Goal: Task Accomplishment & Management: Complete application form

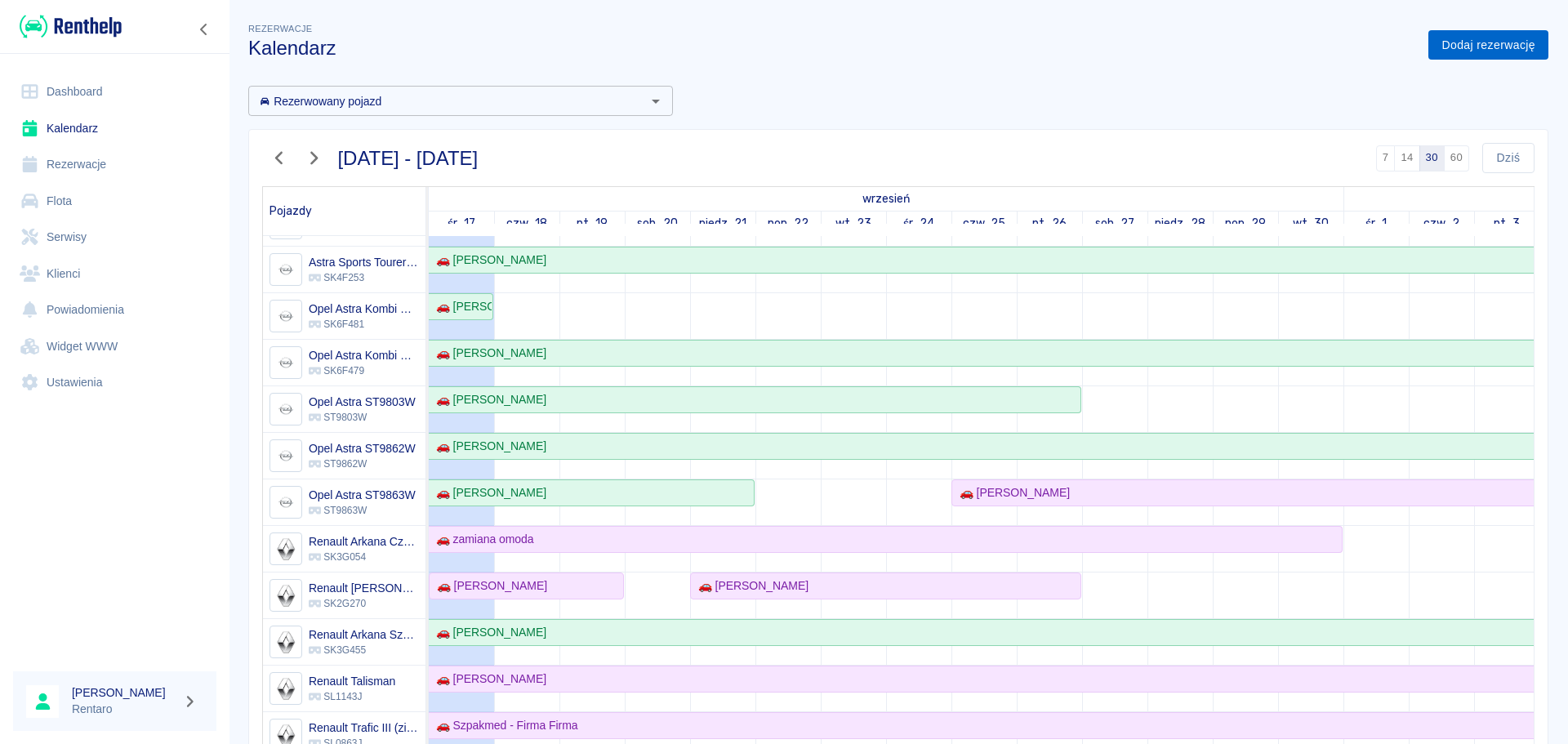
click at [1450, 53] on link "Dodaj rezerwację" at bounding box center [1488, 45] width 120 height 31
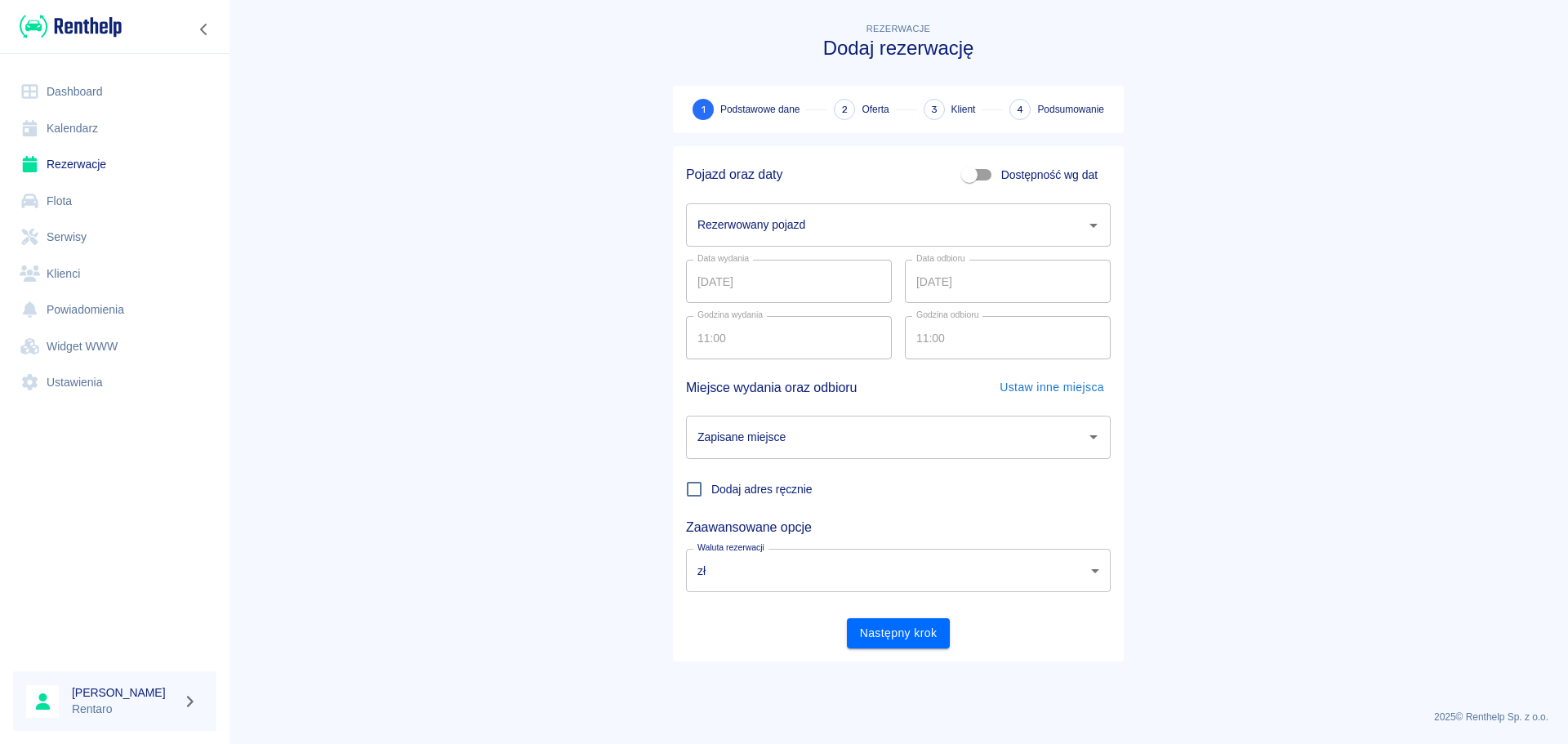
click at [825, 244] on div "Rezerwowany pojazd" at bounding box center [898, 225] width 425 height 43
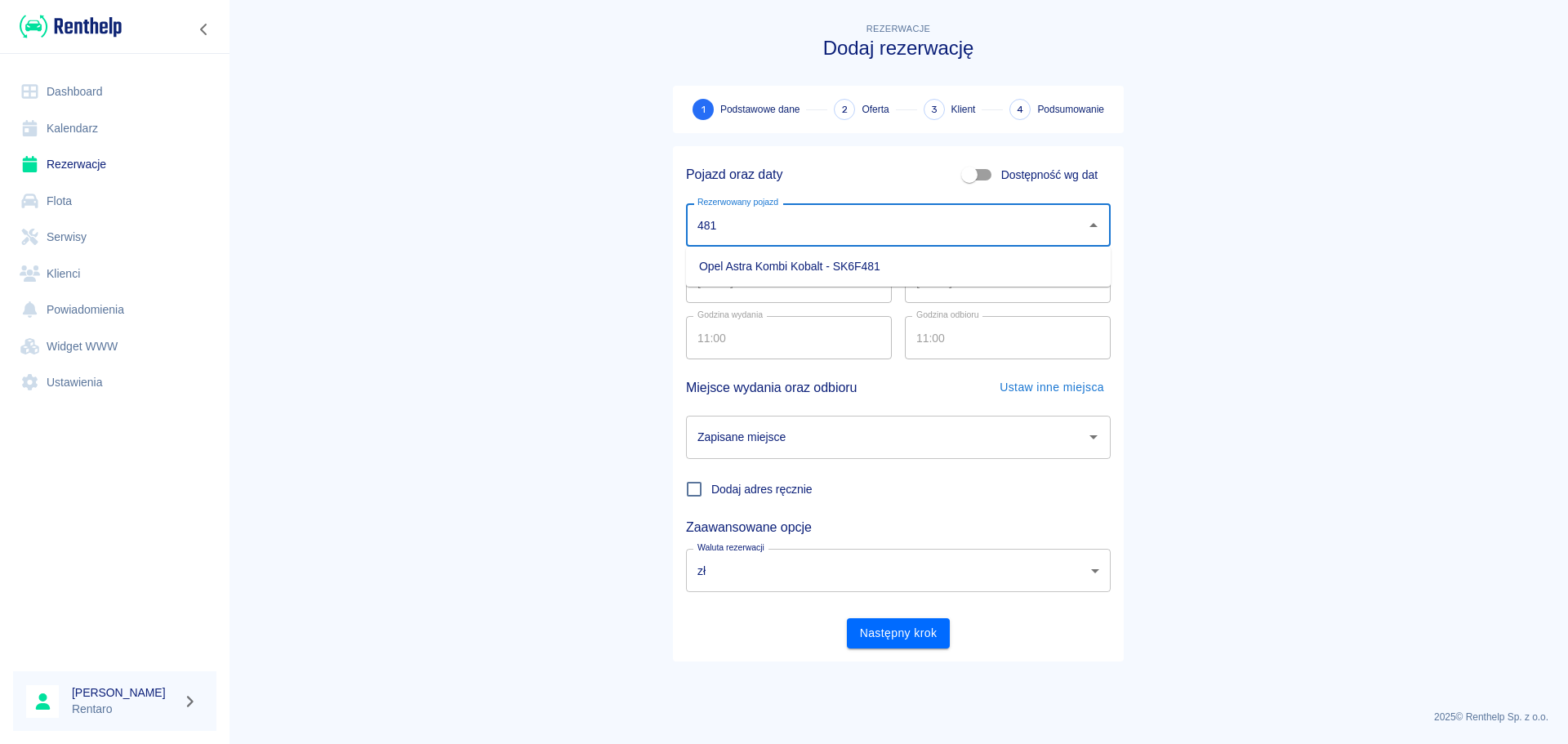
click at [859, 265] on li "Opel Astra Kombi Kobalt - SK6F481" at bounding box center [898, 266] width 425 height 27
type input "Opel Astra Kombi Kobalt - SK6F481"
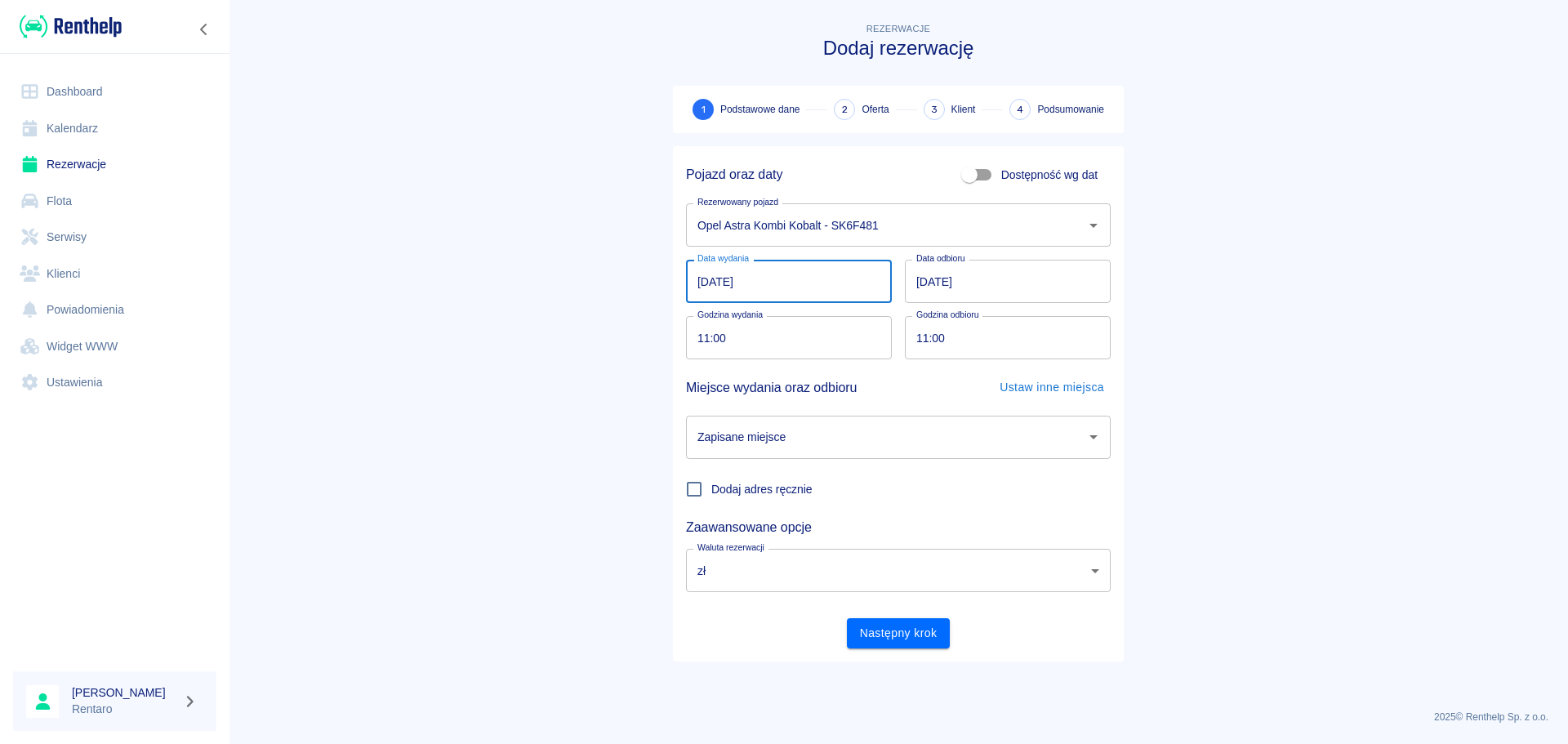
click at [832, 290] on input "[DATE]" at bounding box center [788, 281] width 206 height 43
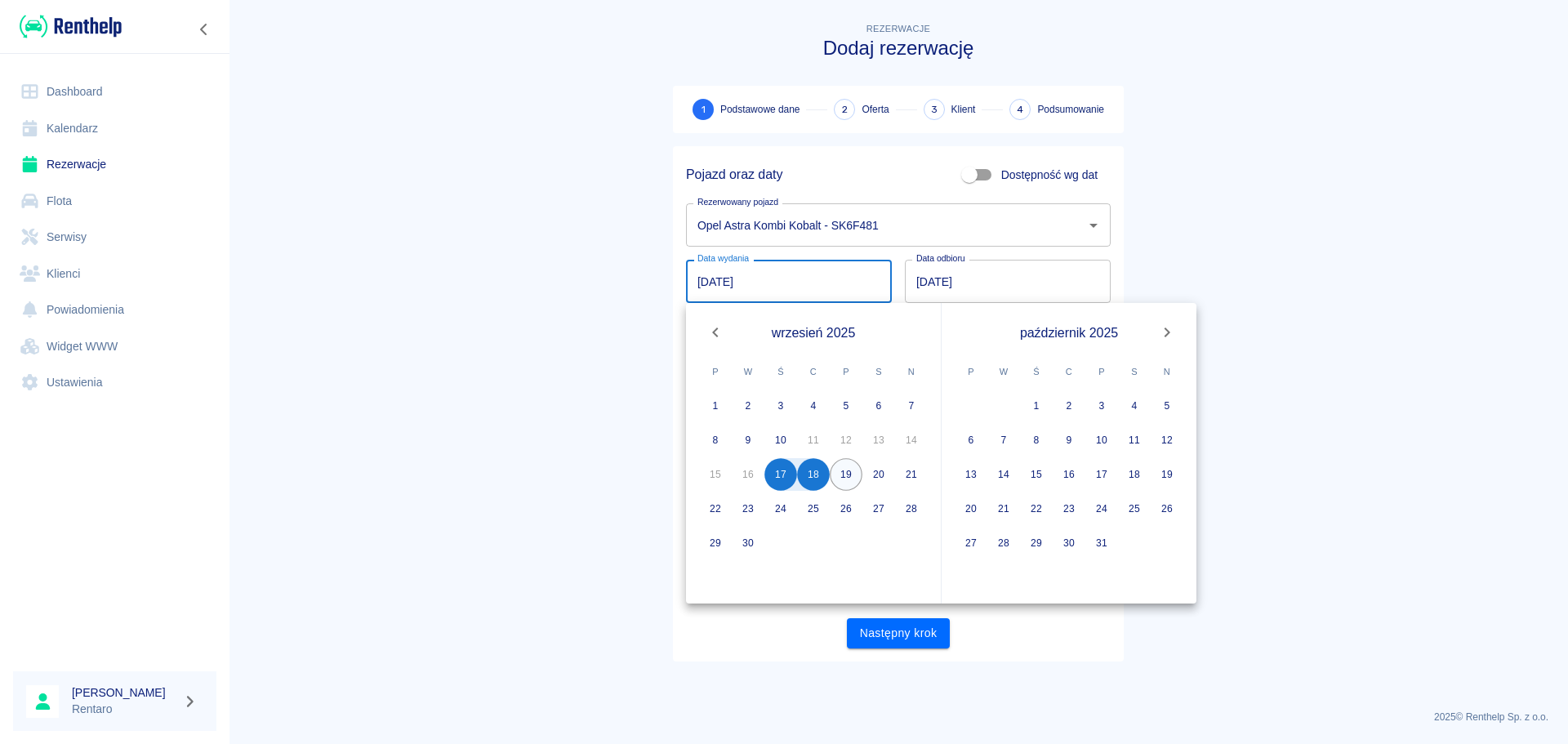
click at [842, 488] on button "19" at bounding box center [846, 474] width 33 height 33
type input "[DATE]"
type input "DD.MM.YYYY"
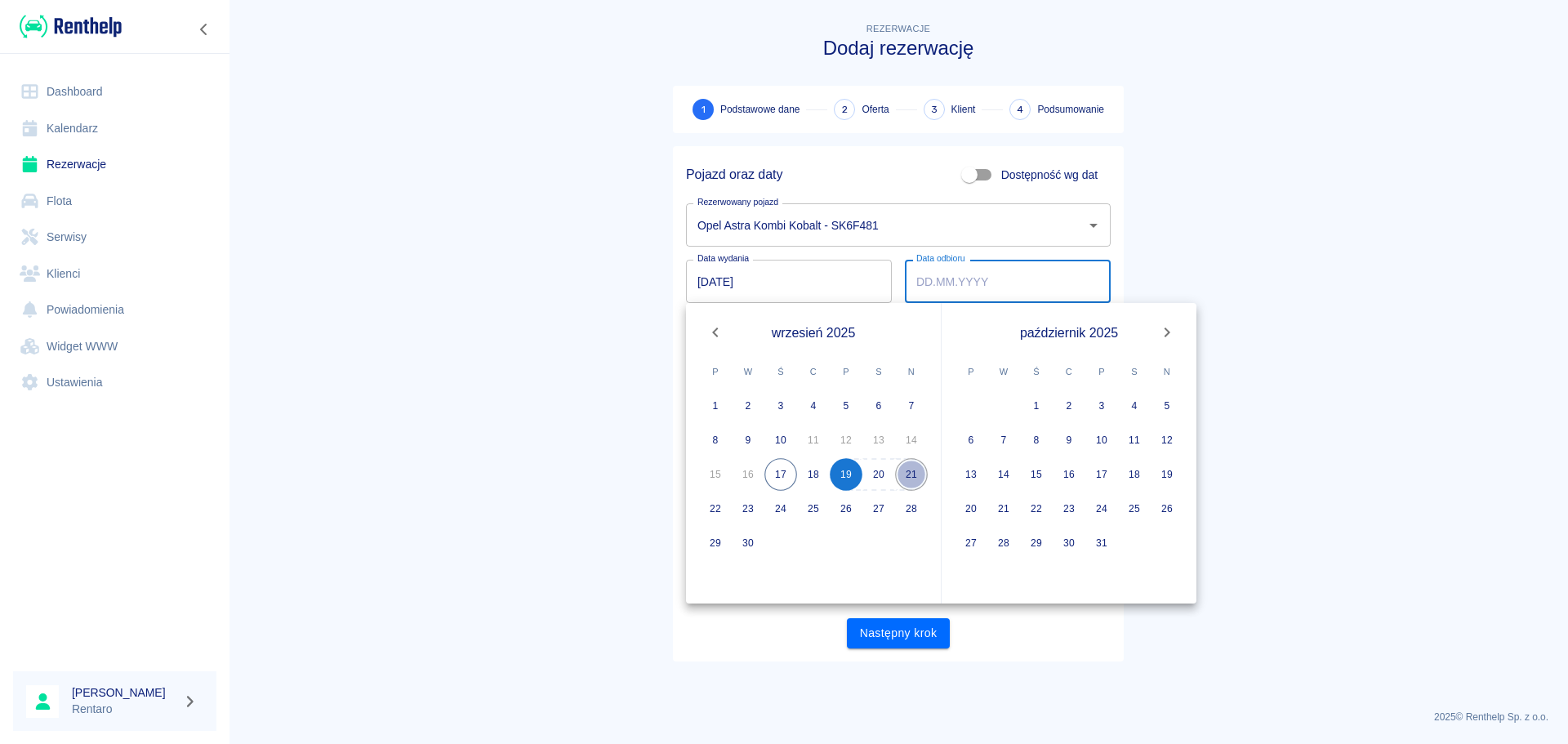
click at [906, 480] on button "21" at bounding box center [911, 474] width 33 height 33
type input "[DATE]"
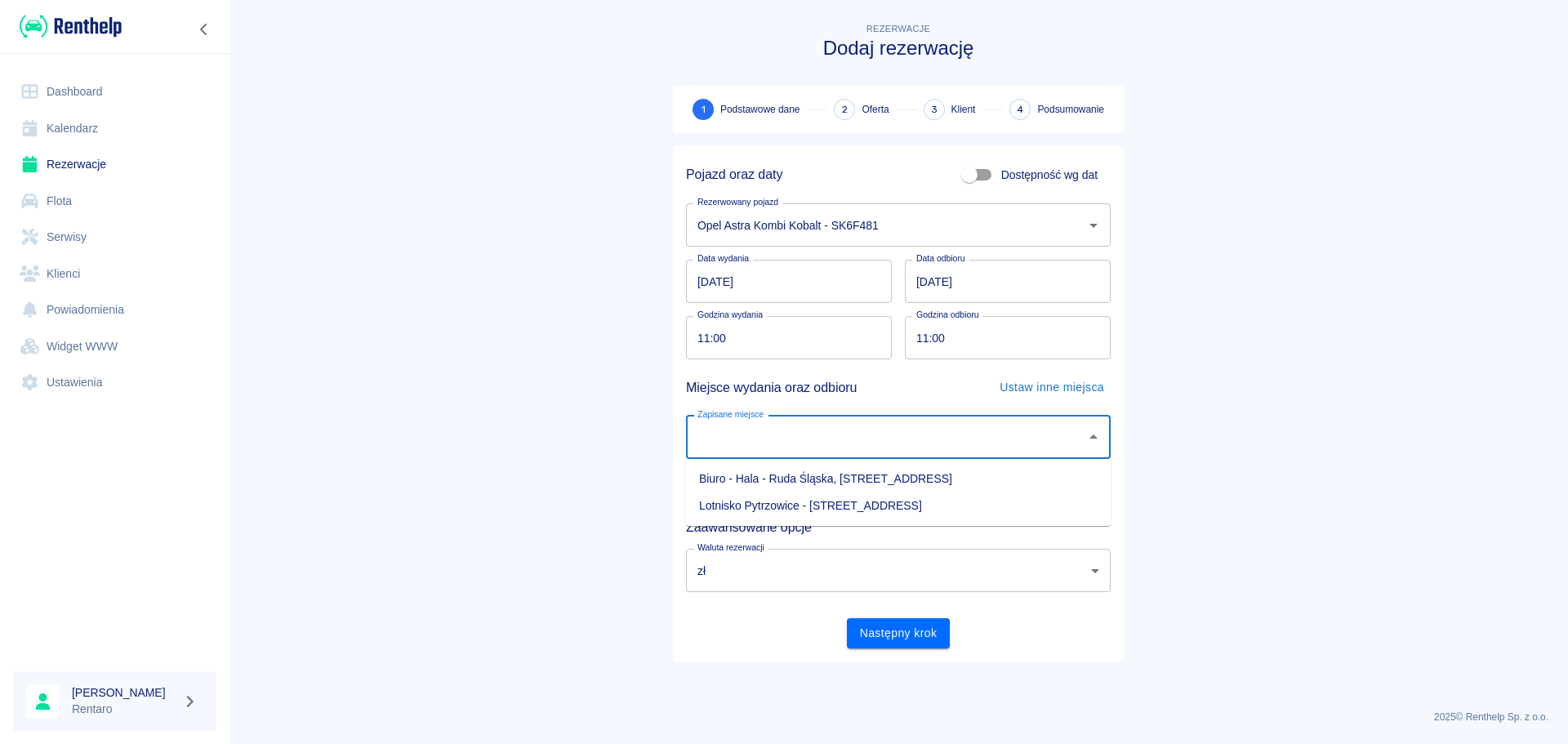
click at [869, 440] on input "Zapisane miejsce" at bounding box center [885, 437] width 385 height 29
click at [884, 485] on li "Biuro - Hala - Ruda Śląska, [STREET_ADDRESS]" at bounding box center [898, 478] width 425 height 27
type input "Biuro - Hala - Ruda Śląska, [STREET_ADDRESS]"
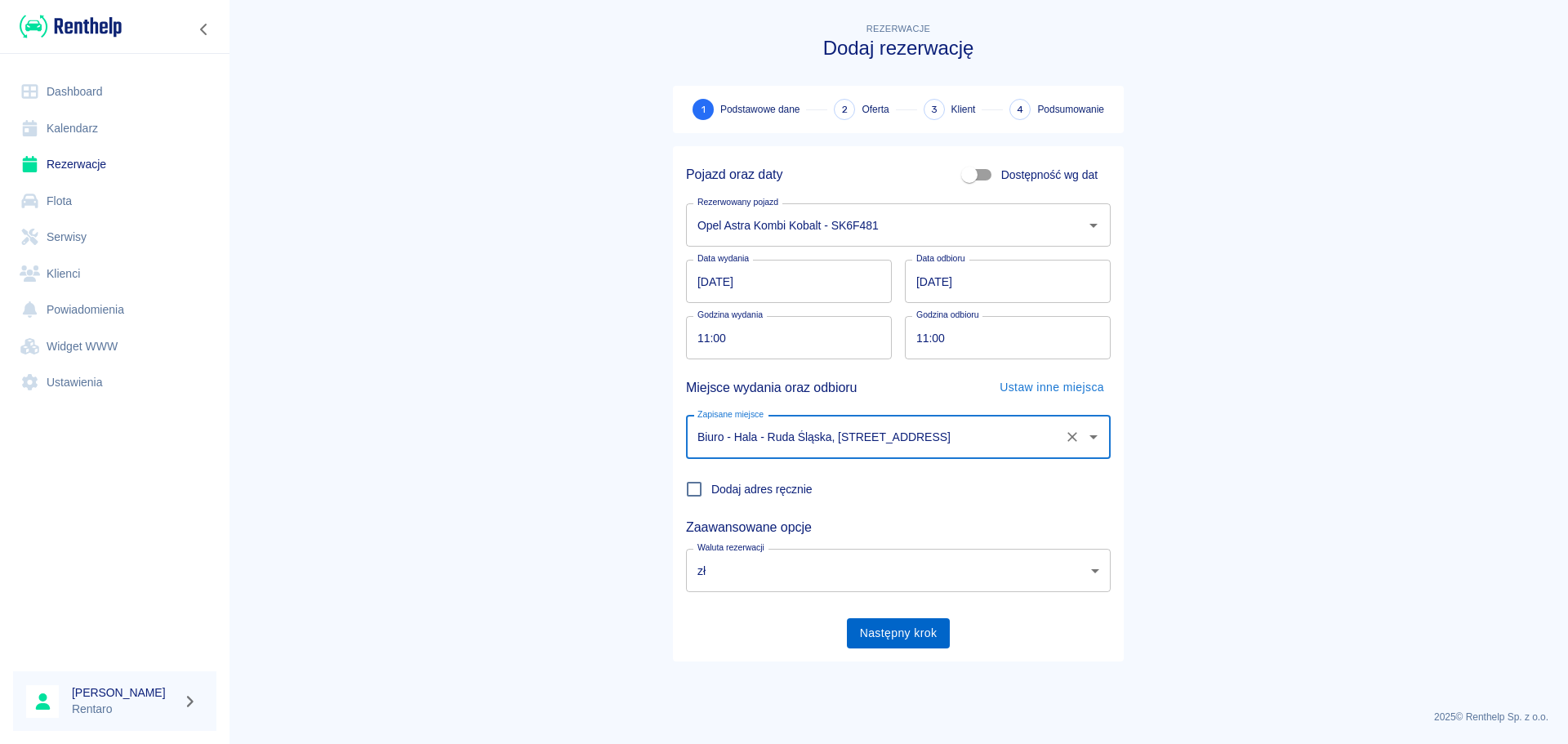
click at [914, 629] on button "Następny krok" at bounding box center [898, 633] width 103 height 31
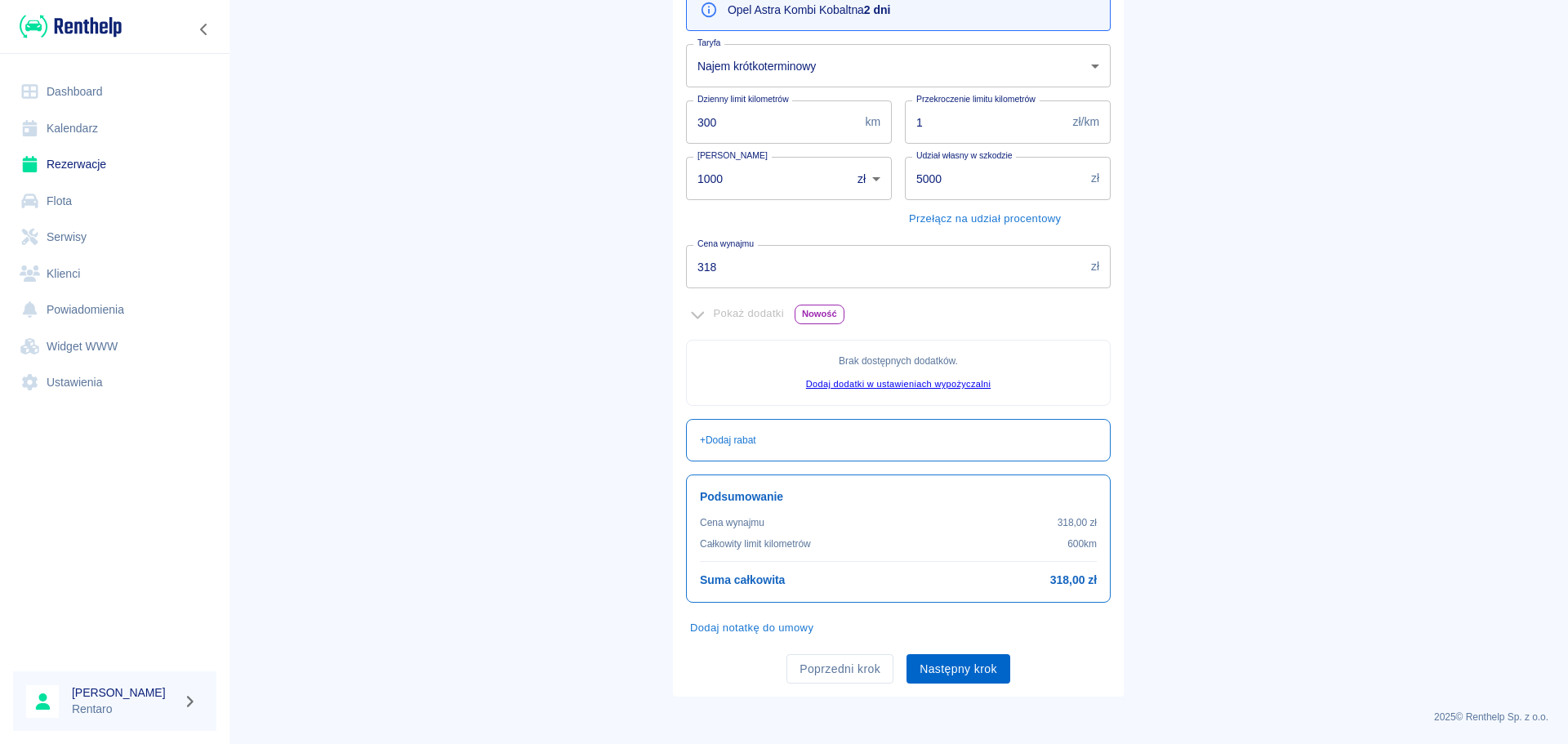
click at [959, 675] on button "Następny krok" at bounding box center [958, 669] width 103 height 31
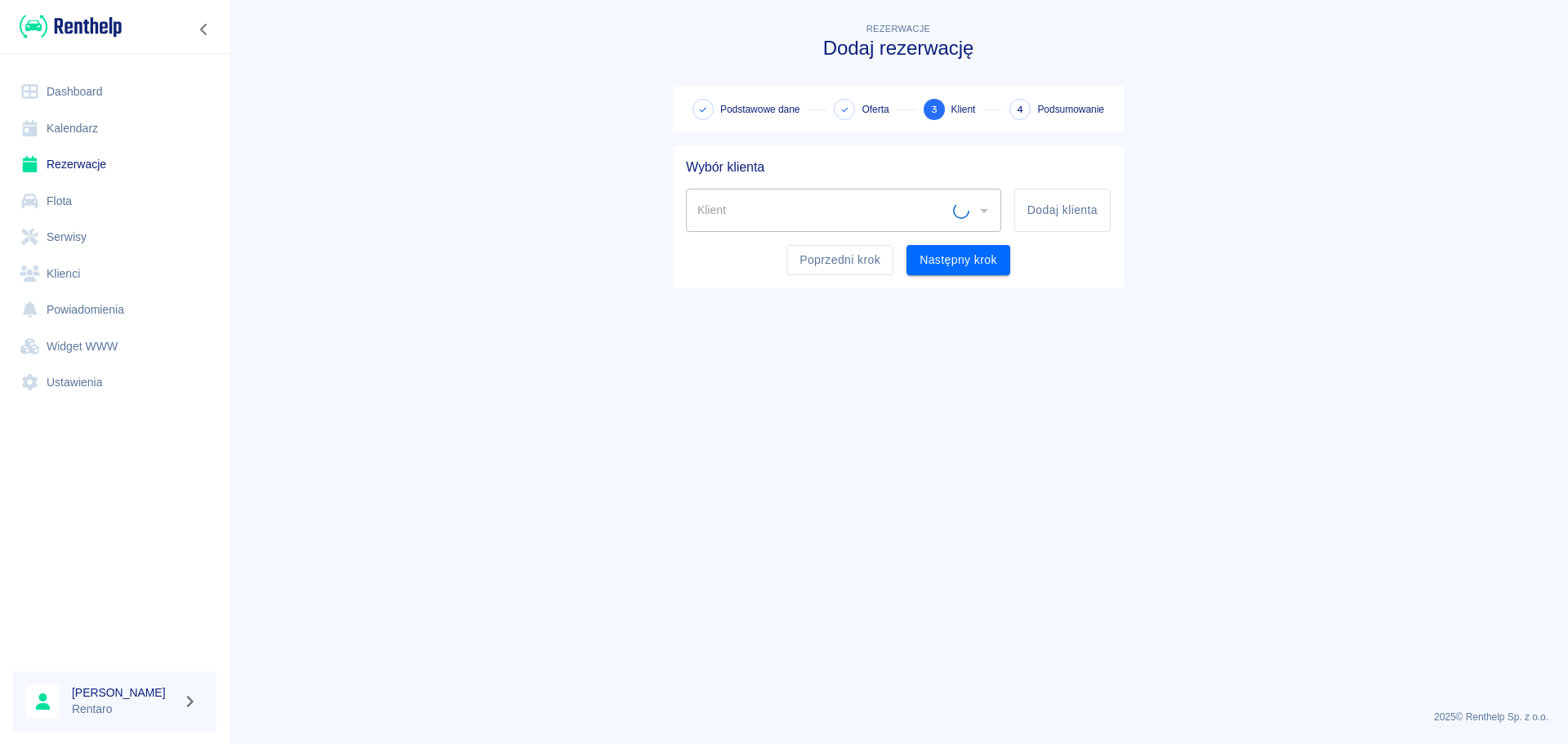
click at [749, 197] on input "Klient" at bounding box center [822, 210] width 259 height 29
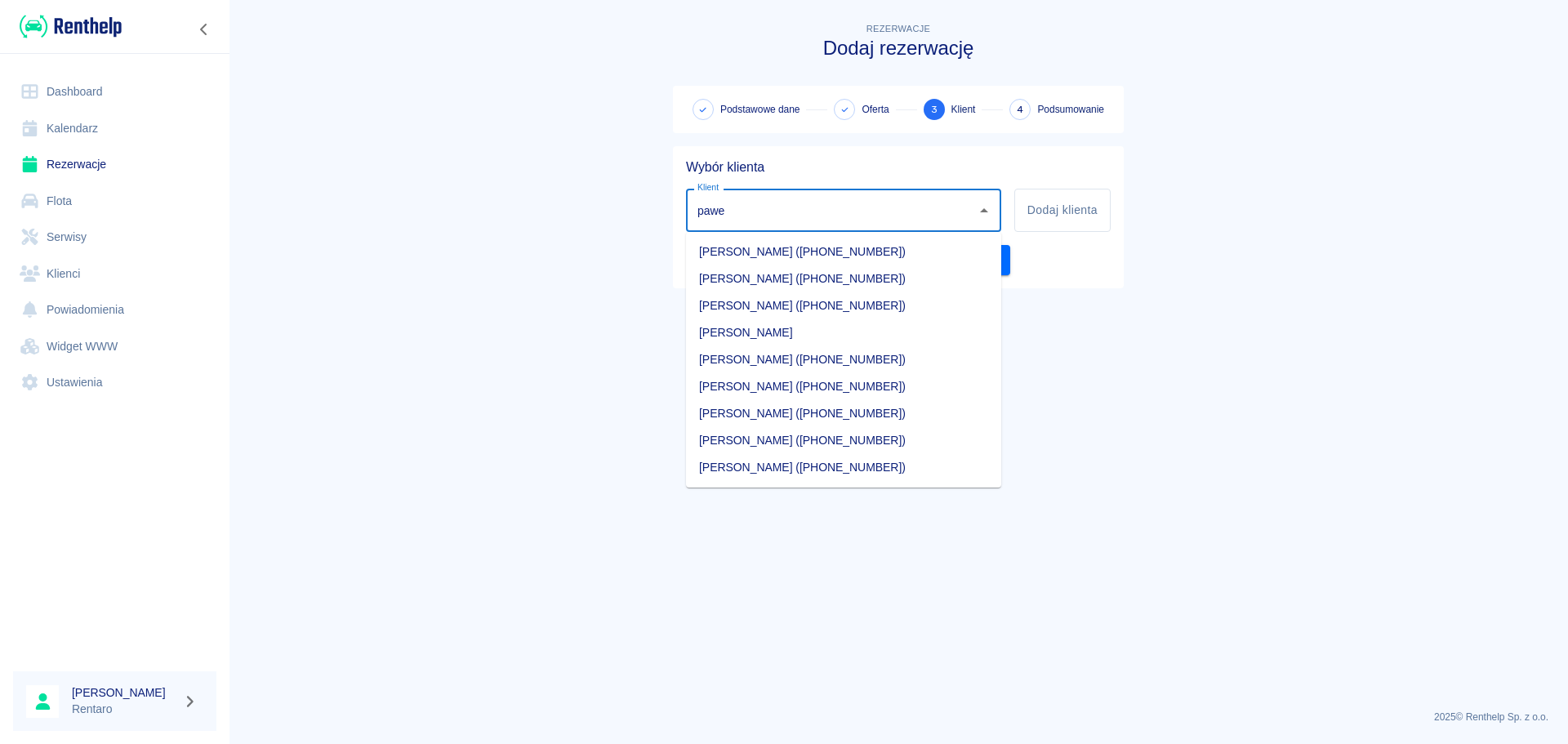
click at [798, 325] on li "[PERSON_NAME]" at bounding box center [844, 332] width 315 height 27
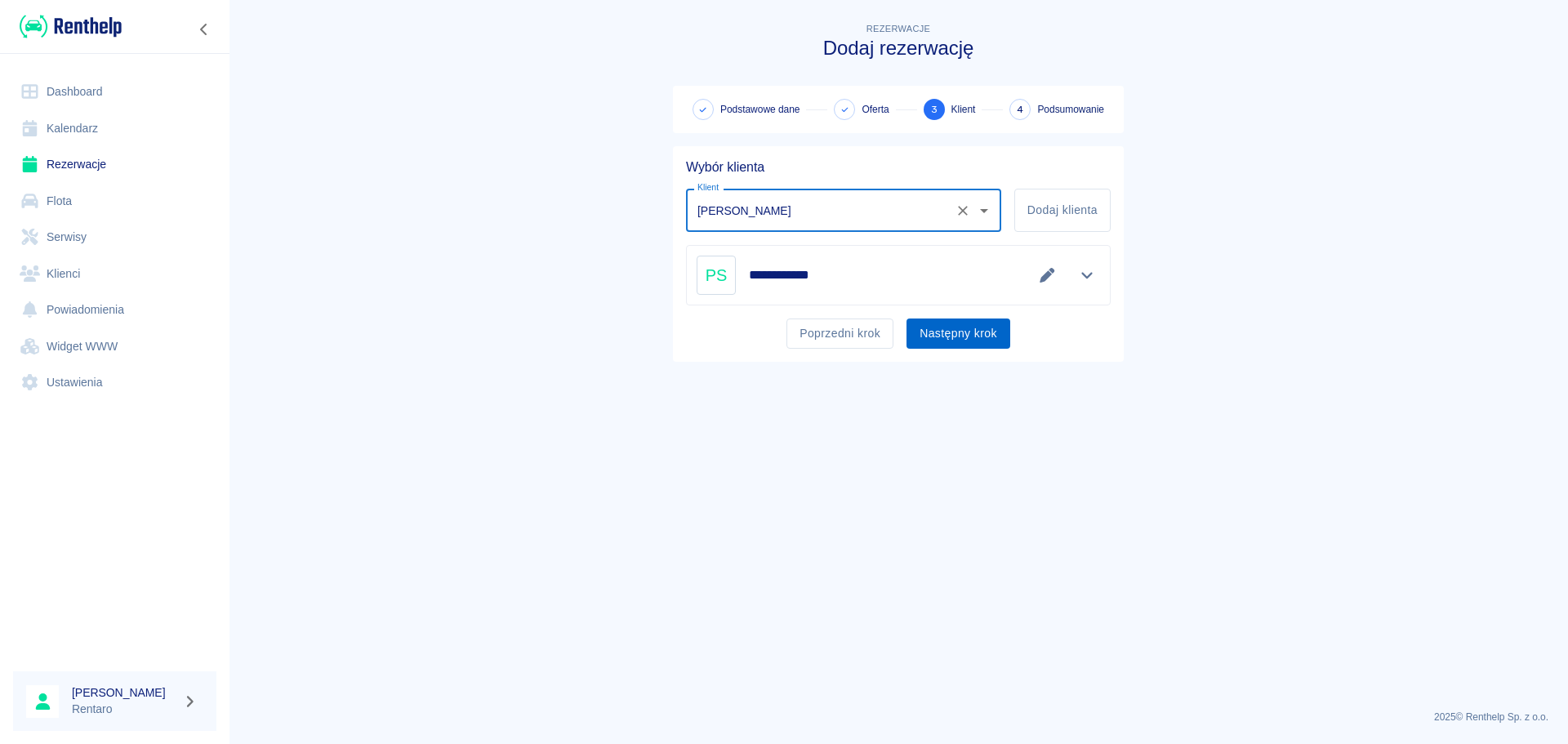
type input "[PERSON_NAME]"
drag, startPoint x: 962, startPoint y: 318, endPoint x: 963, endPoint y: 329, distance: 11.0
click at [962, 319] on button "Następny krok" at bounding box center [958, 333] width 103 height 31
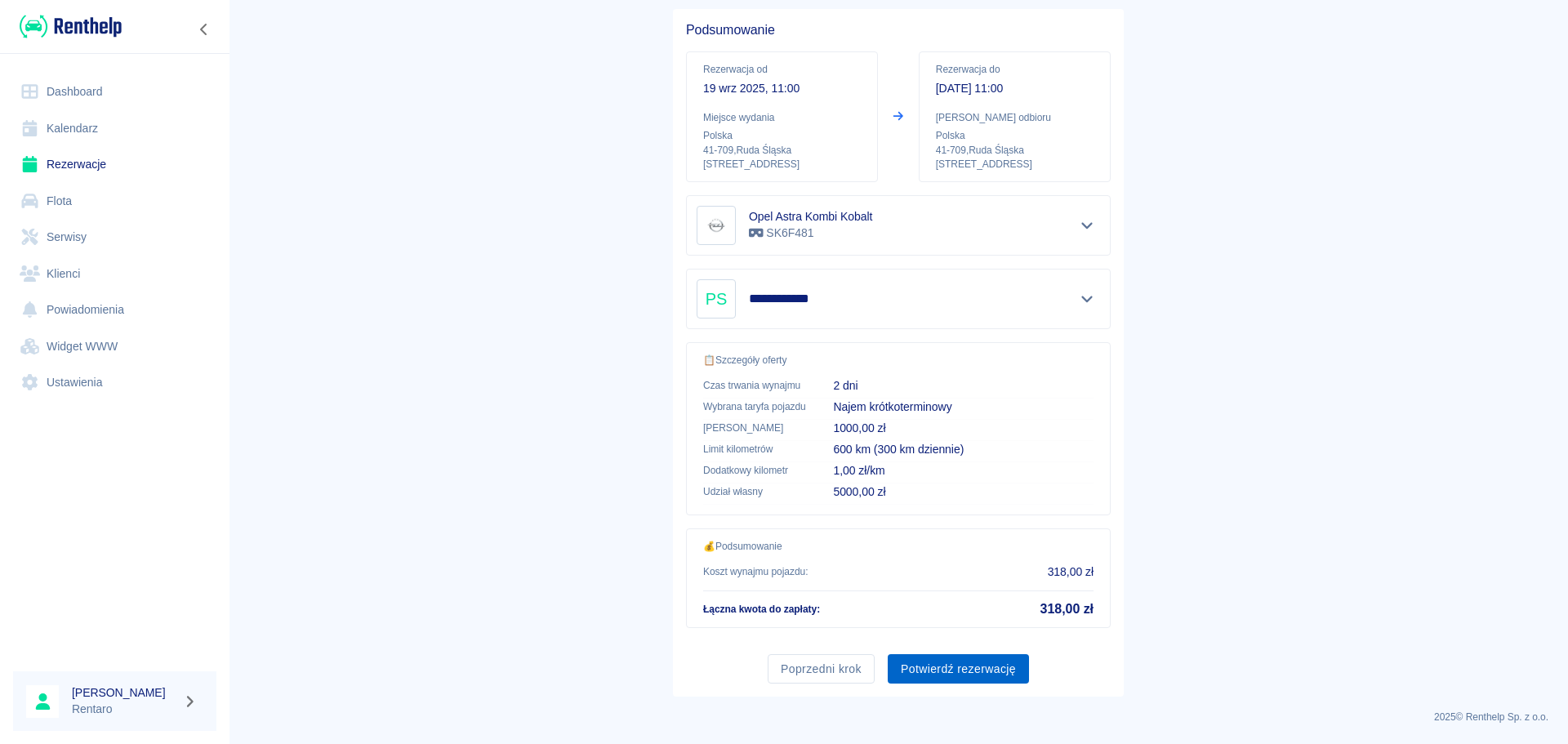
click at [927, 674] on button "Potwierdź rezerwację" at bounding box center [958, 669] width 141 height 31
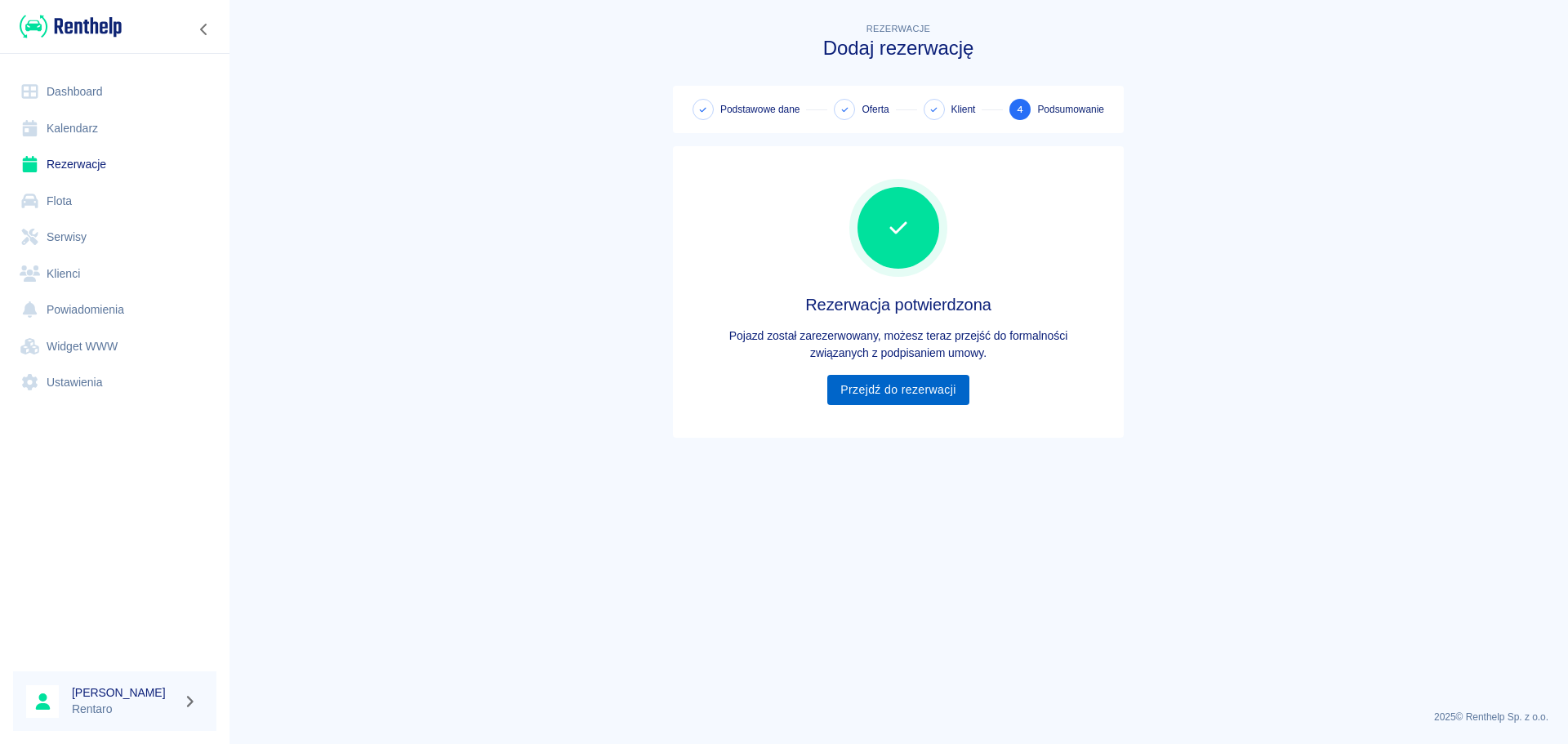
click at [882, 405] on div "Rezerwacja potwierdzona Pojazd został zarezerwowany, możesz teraz przejść do fo…" at bounding box center [898, 292] width 425 height 265
click at [900, 395] on link "Przejdź do rezerwacji" at bounding box center [897, 389] width 141 height 31
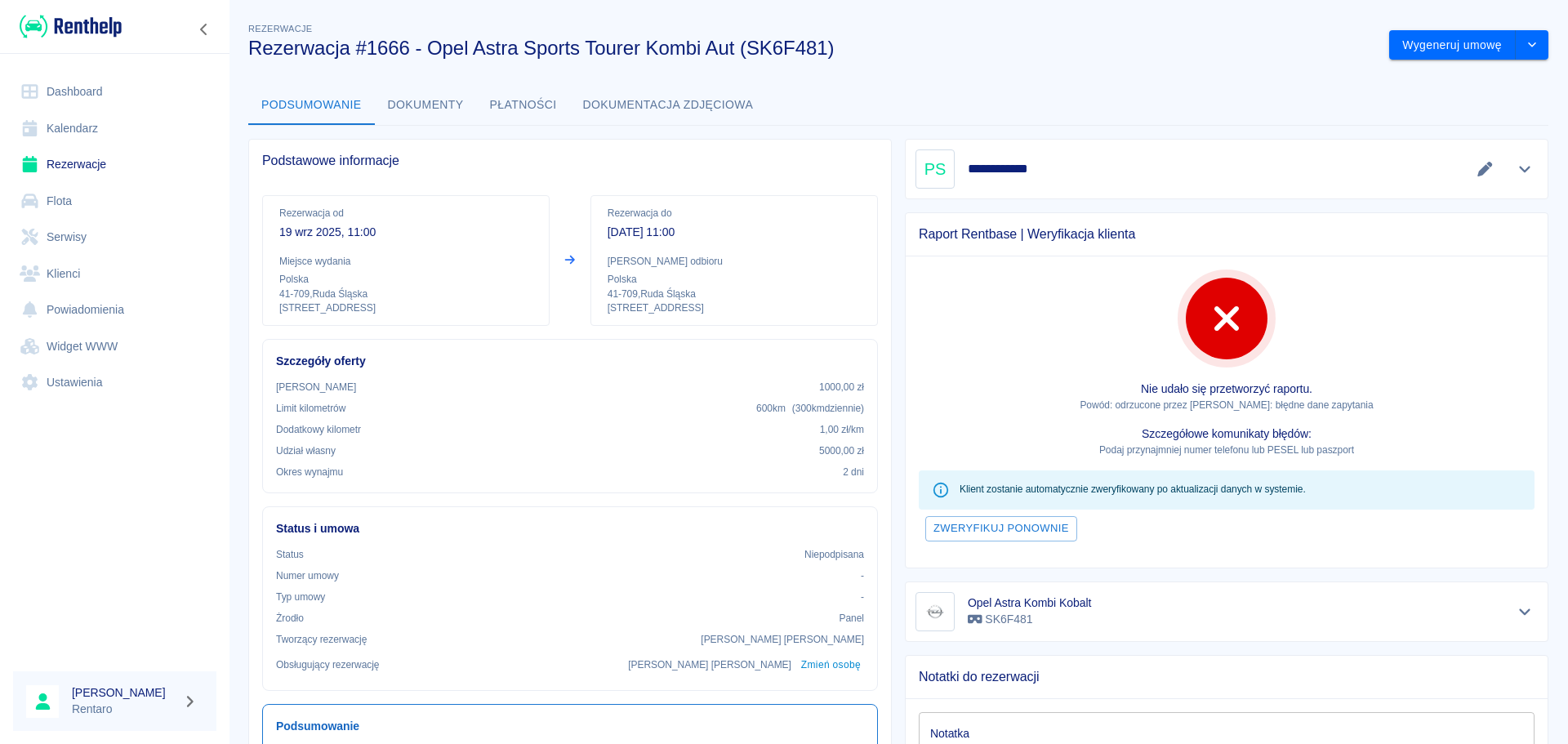
scroll to position [328, 0]
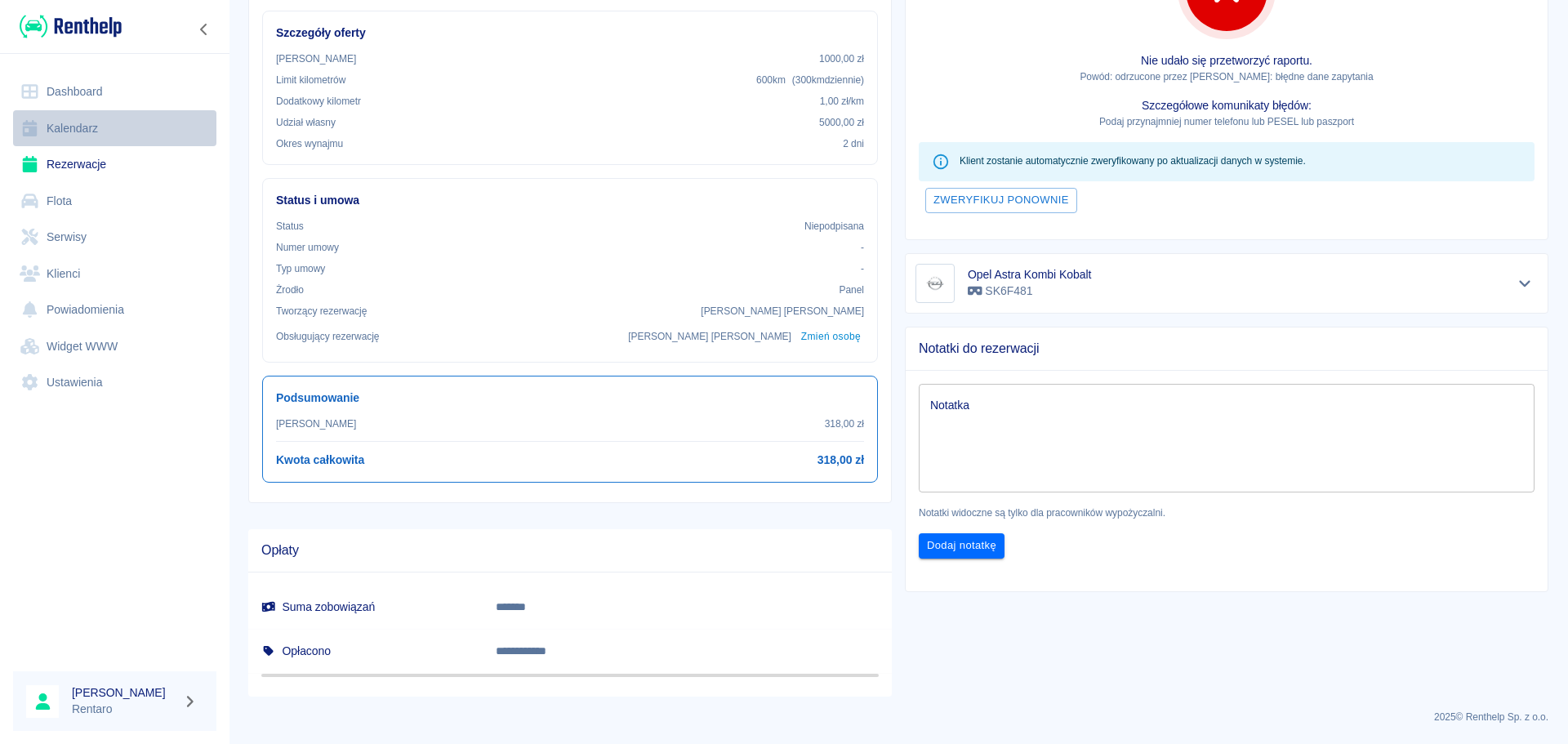
click at [79, 121] on link "Kalendarz" at bounding box center [114, 128] width 203 height 36
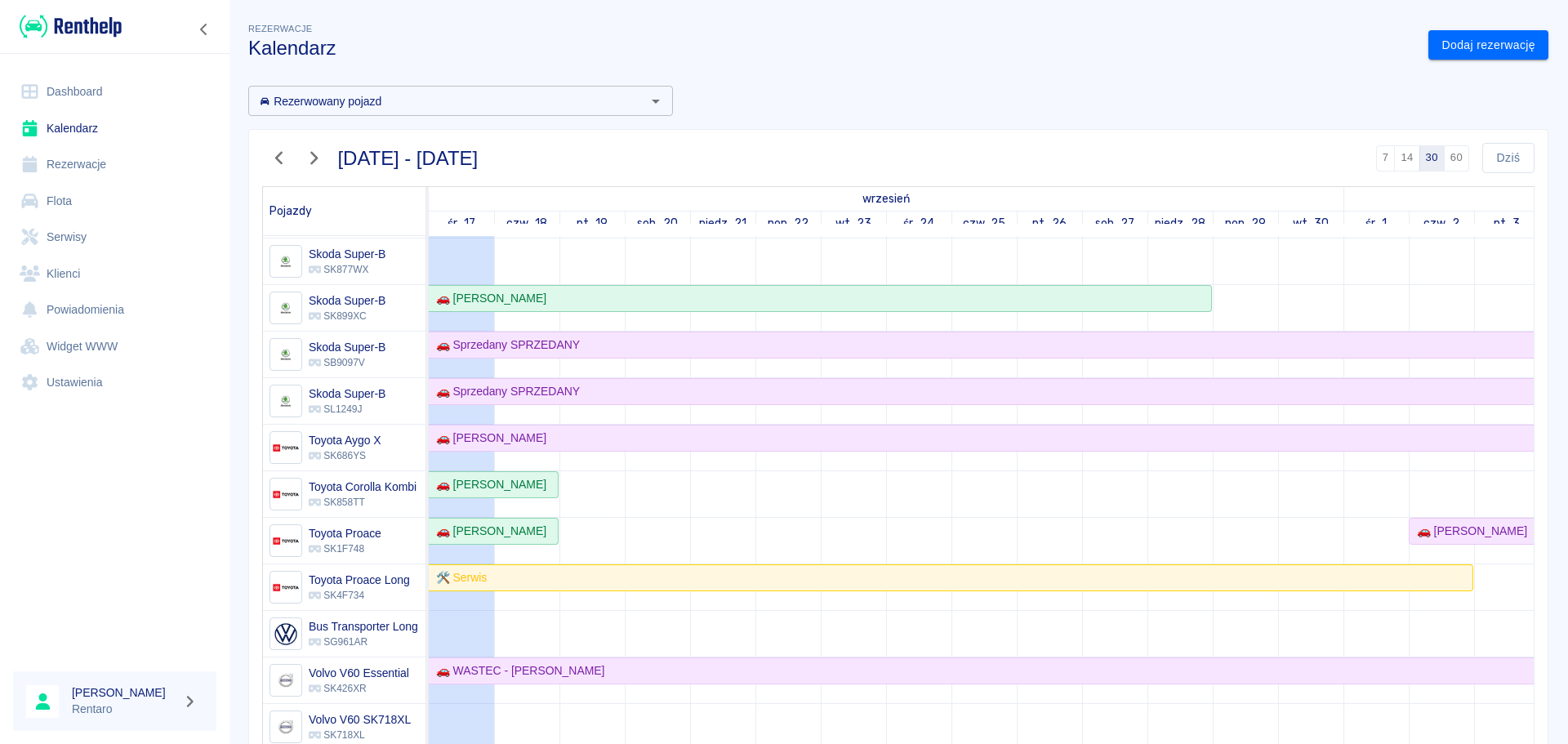
scroll to position [1269, 0]
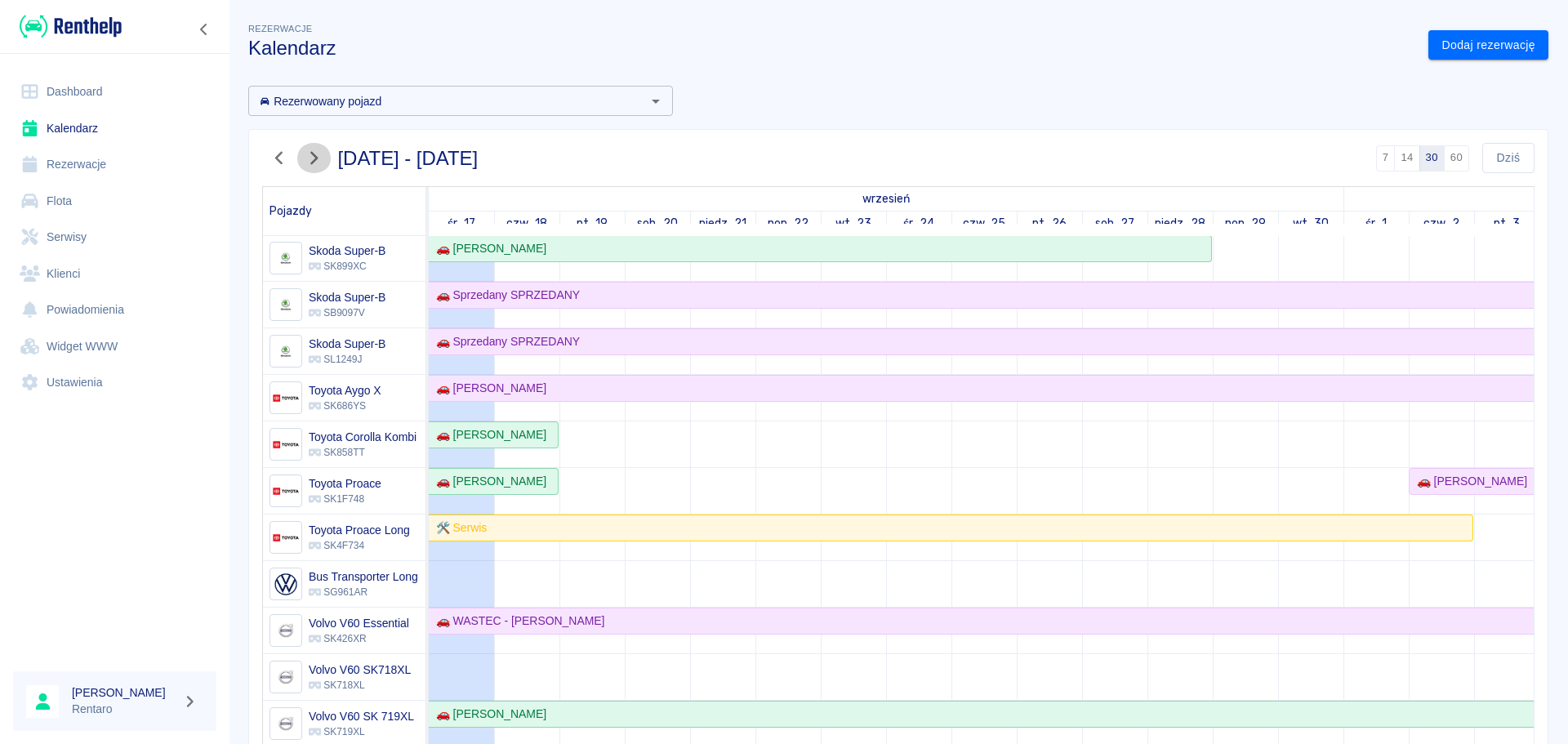
click at [321, 155] on icon "button" at bounding box center [313, 158] width 22 height 17
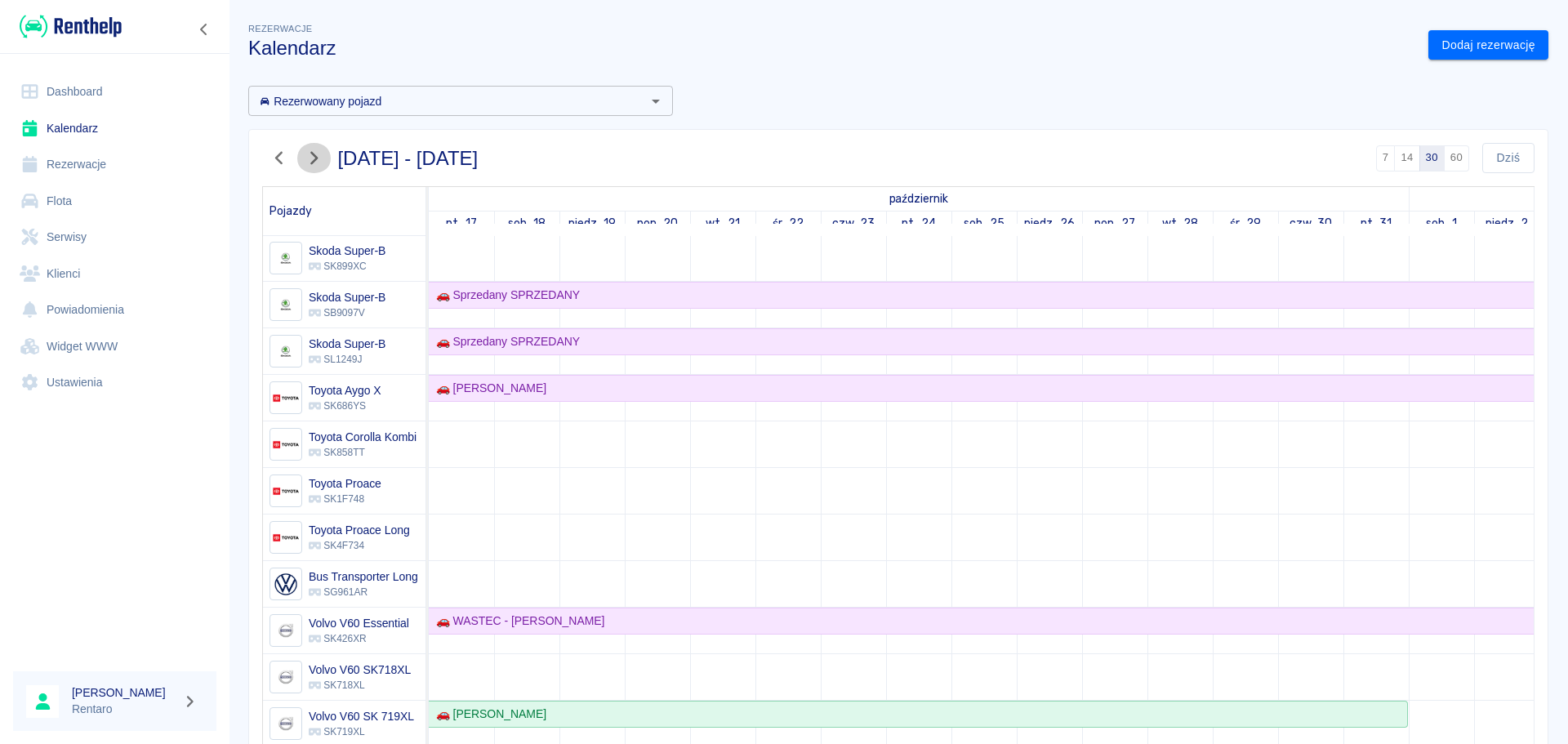
click at [321, 155] on icon "button" at bounding box center [313, 158] width 22 height 17
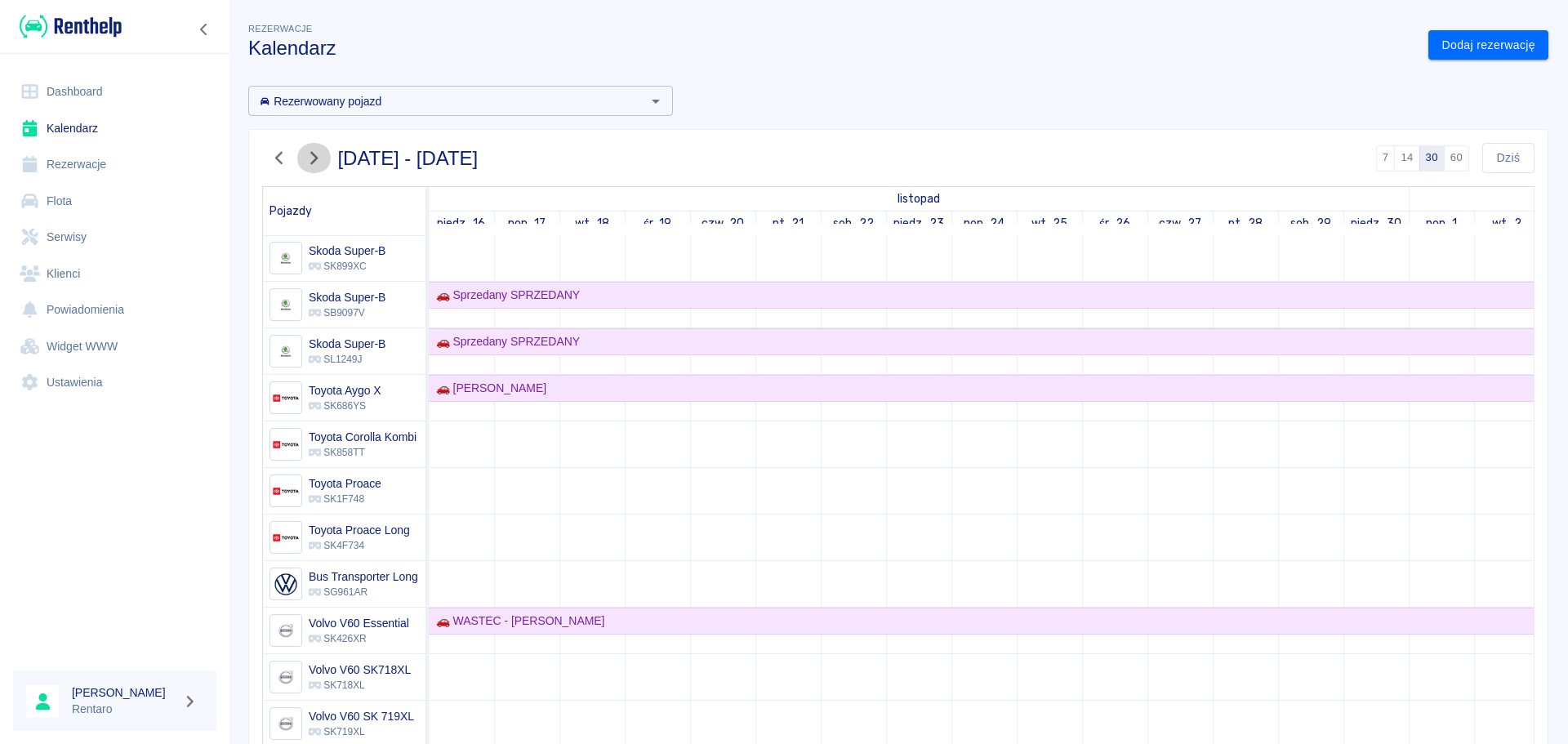
click at [321, 155] on icon "button" at bounding box center [313, 158] width 22 height 17
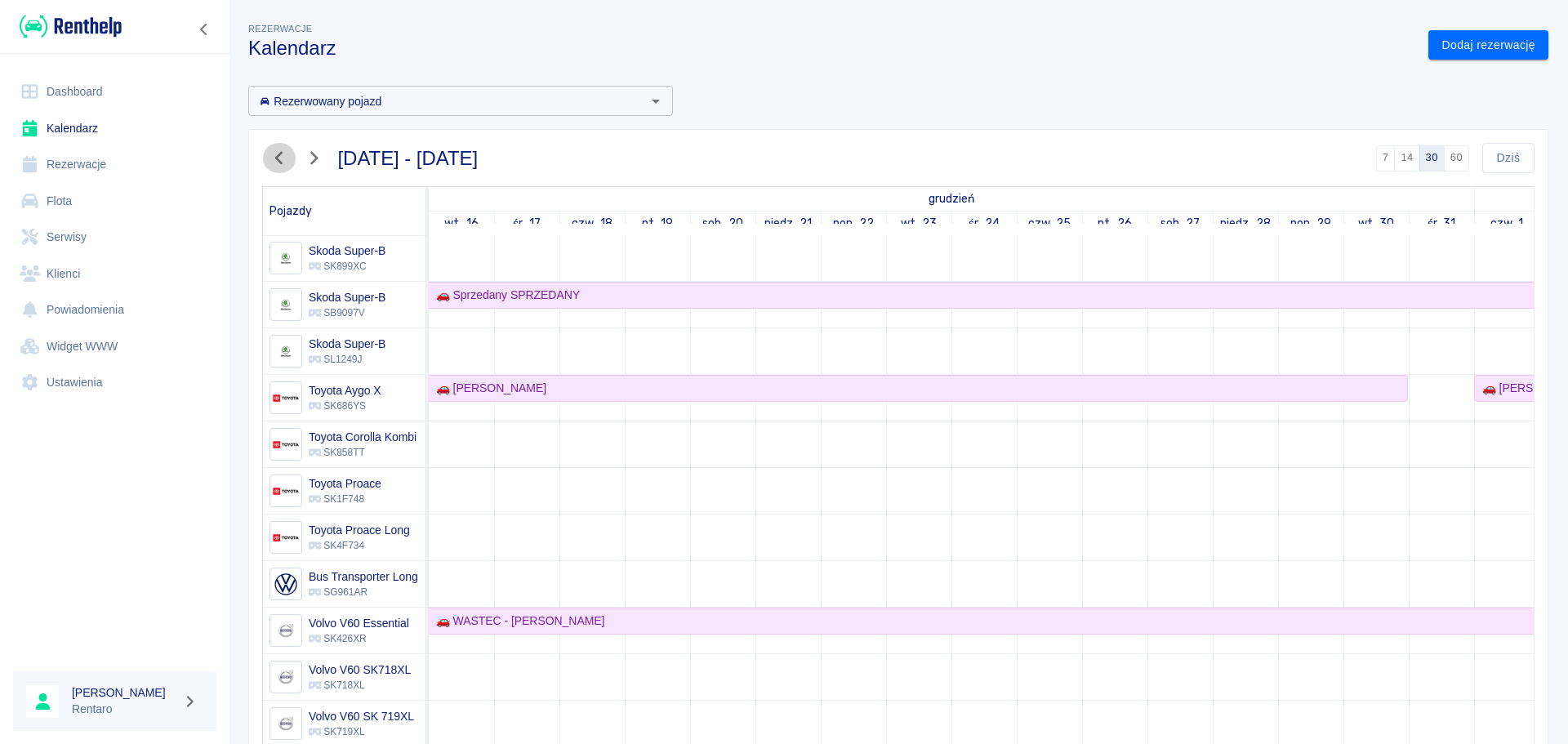
click at [274, 160] on icon "button" at bounding box center [280, 158] width 22 height 17
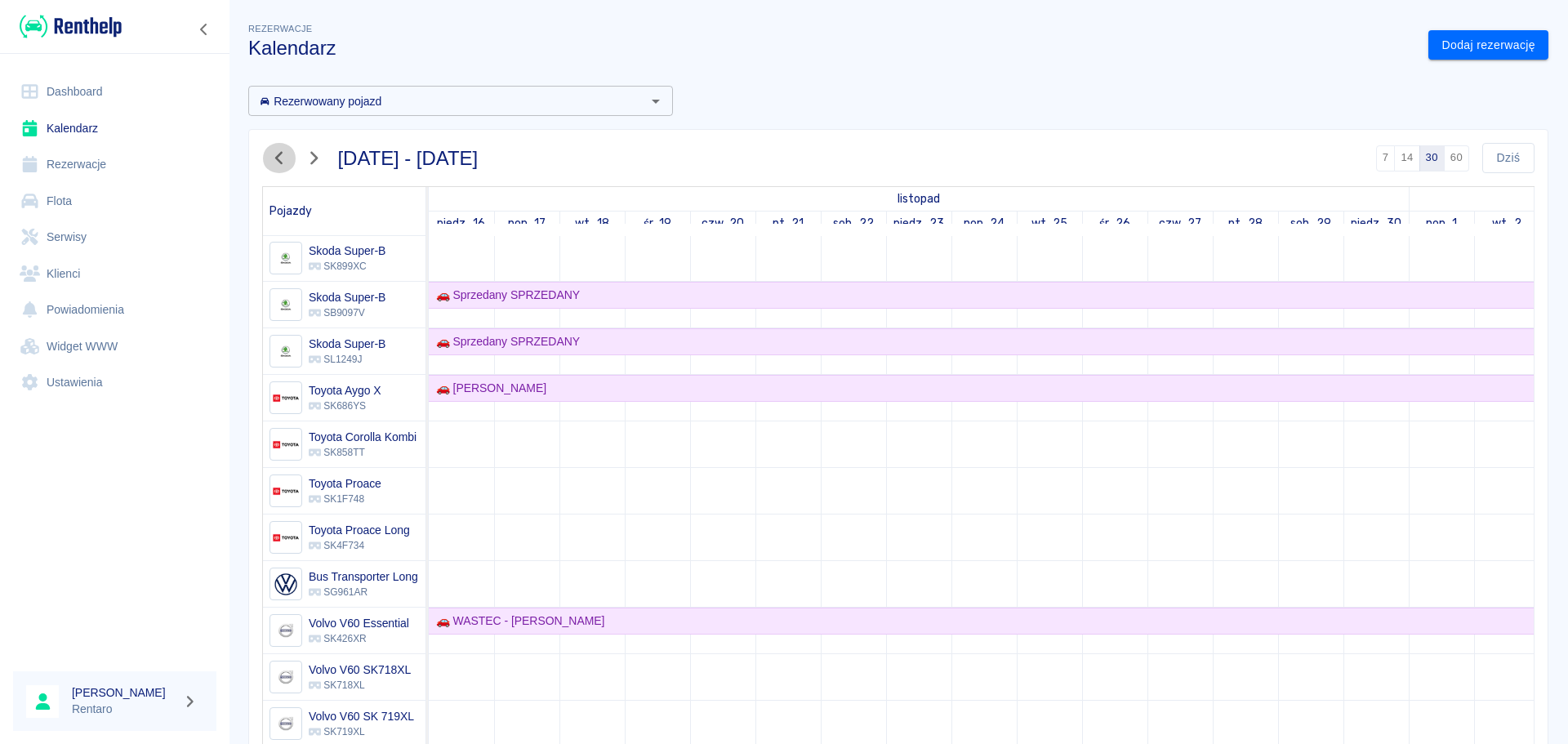
click at [283, 157] on icon "button" at bounding box center [280, 158] width 22 height 17
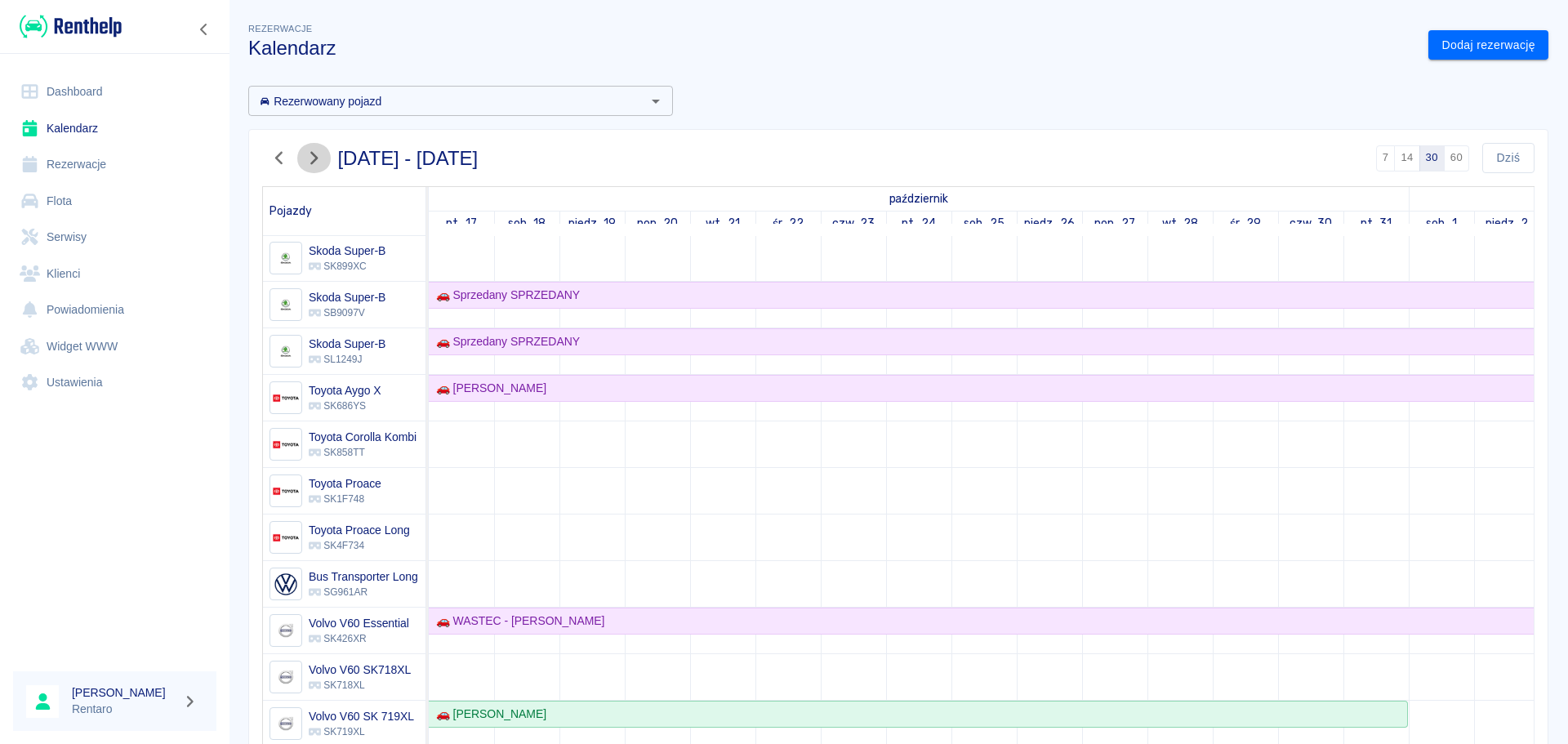
click at [311, 162] on icon "button" at bounding box center [313, 158] width 22 height 17
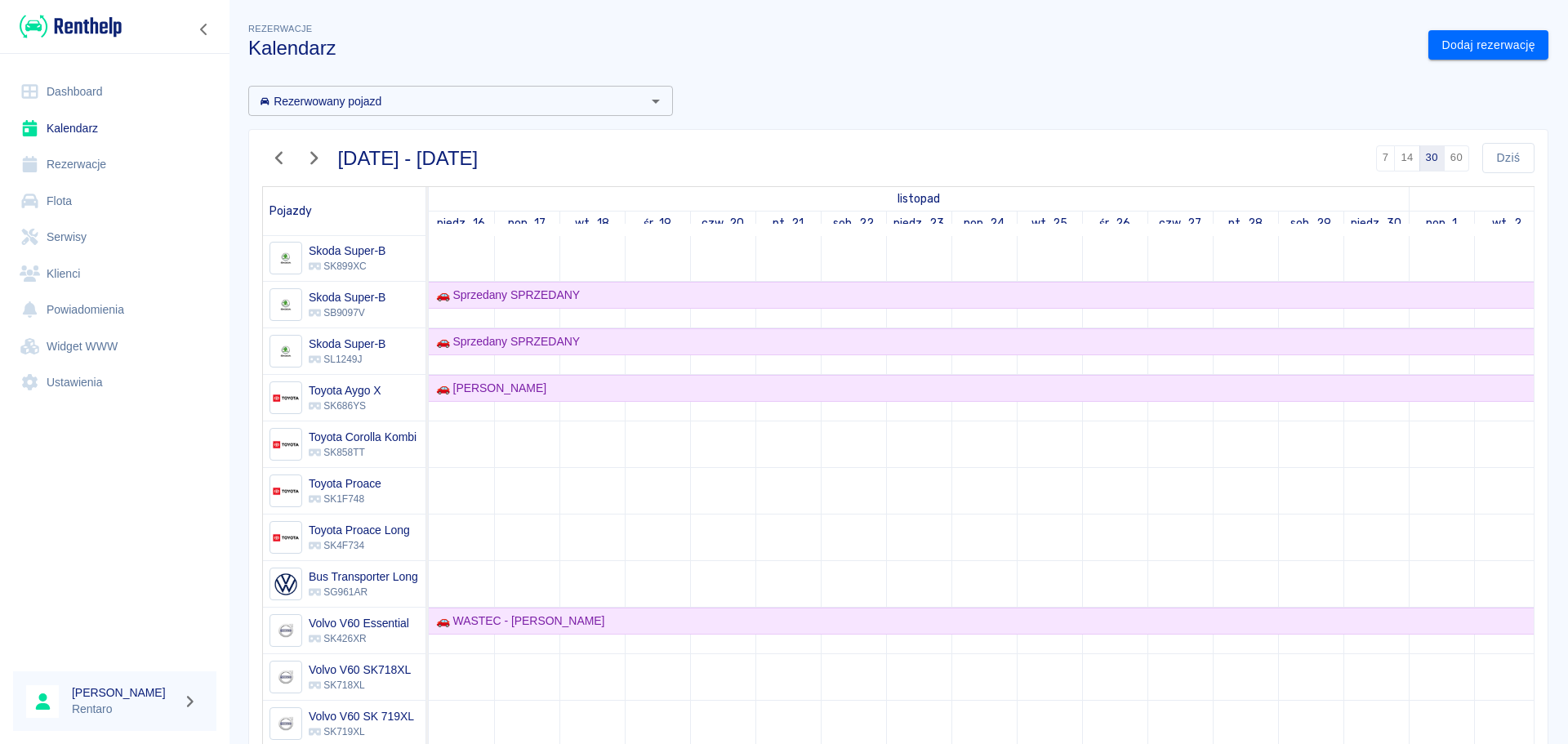
click at [277, 161] on icon "button" at bounding box center [280, 158] width 22 height 17
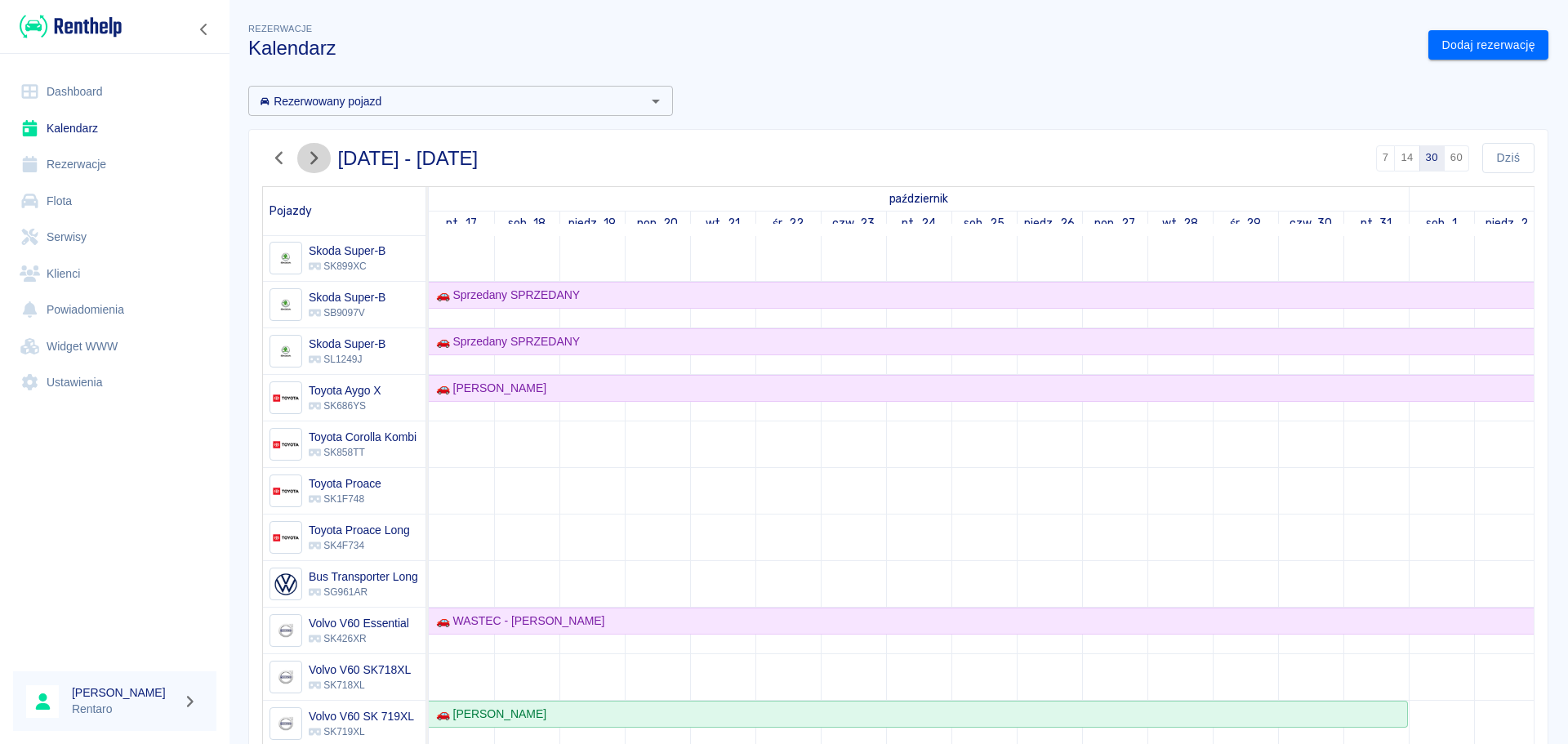
click at [311, 162] on icon "button" at bounding box center [313, 158] width 22 height 17
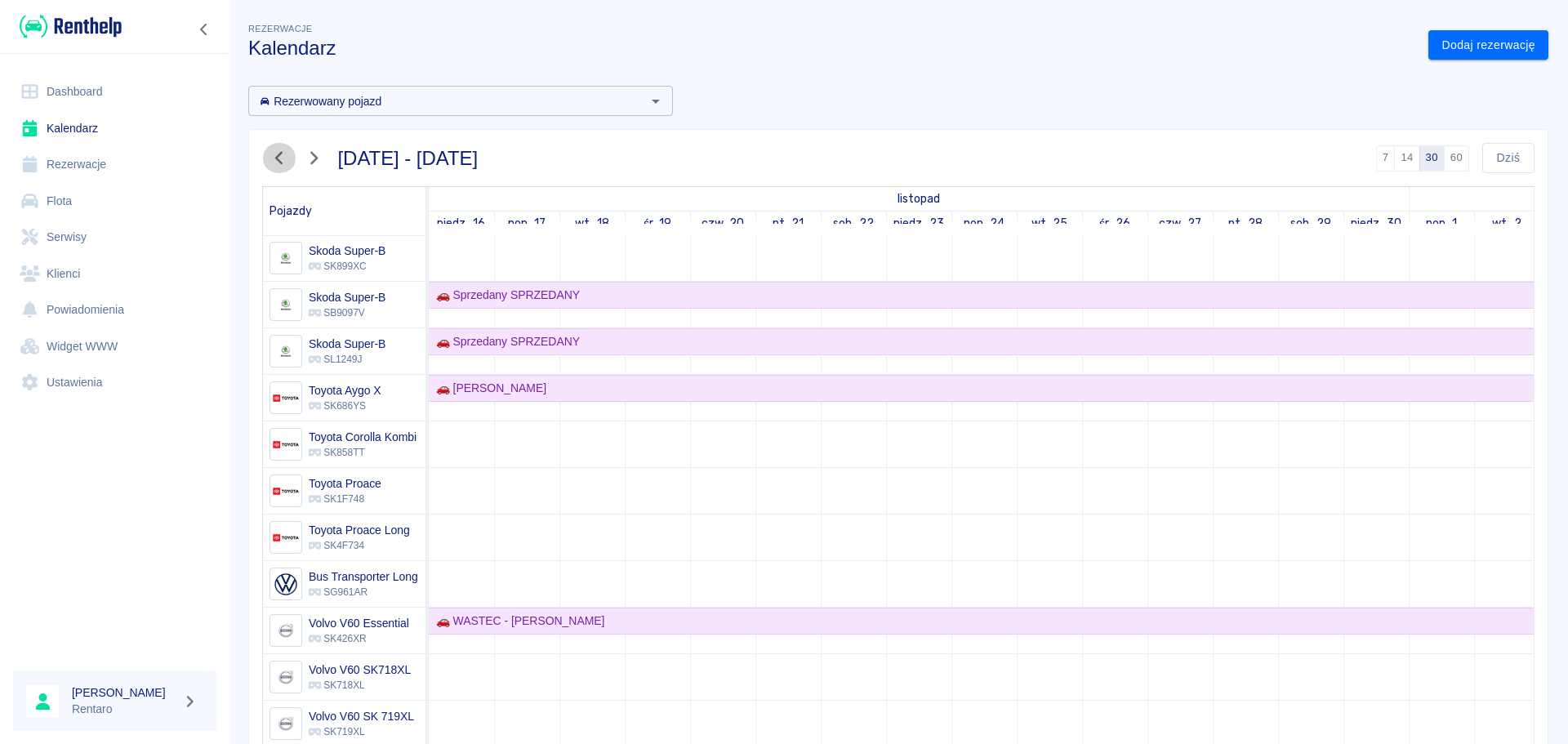
click at [268, 160] on button "button" at bounding box center [279, 158] width 34 height 31
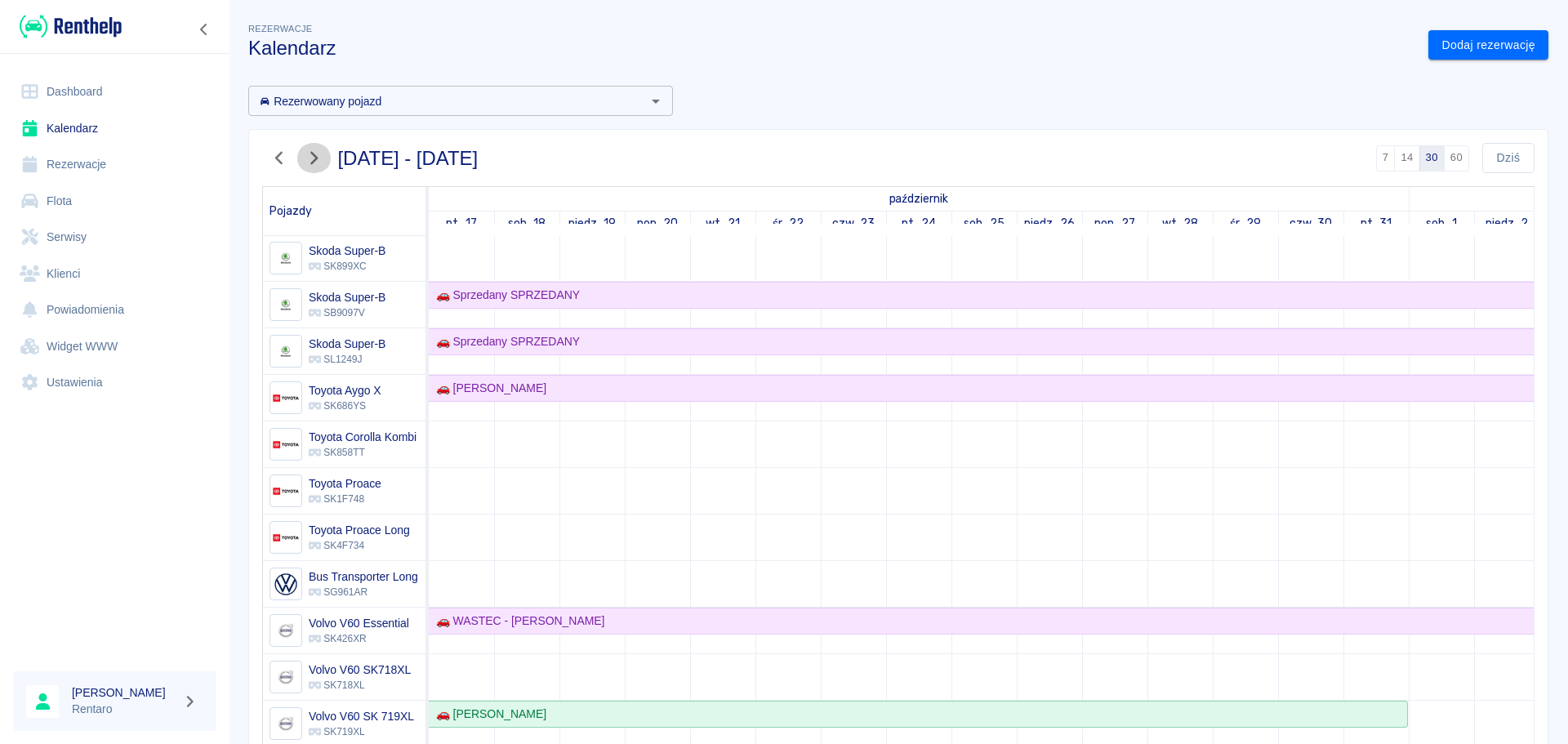
click at [304, 160] on icon "button" at bounding box center [313, 158] width 22 height 17
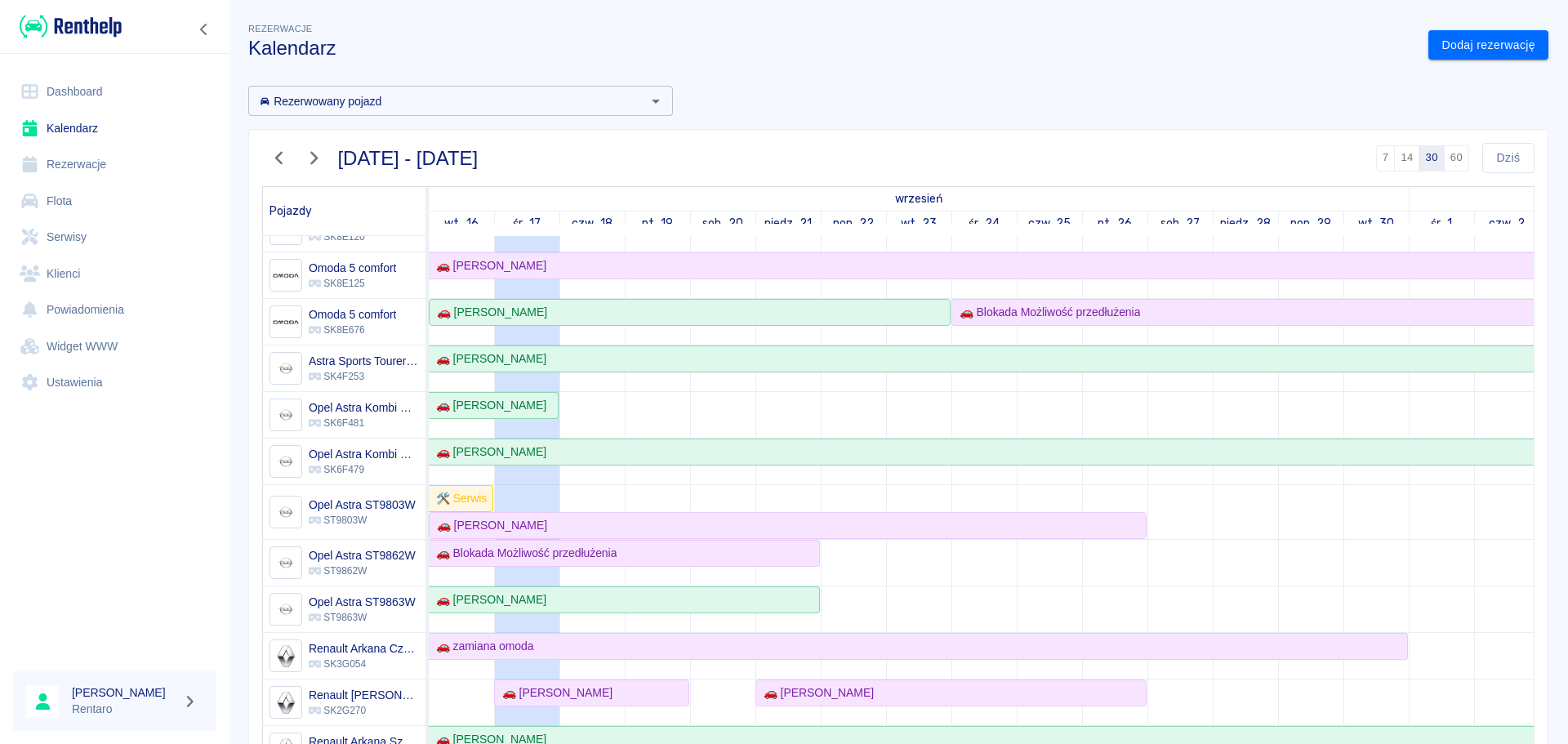
scroll to position [326, 0]
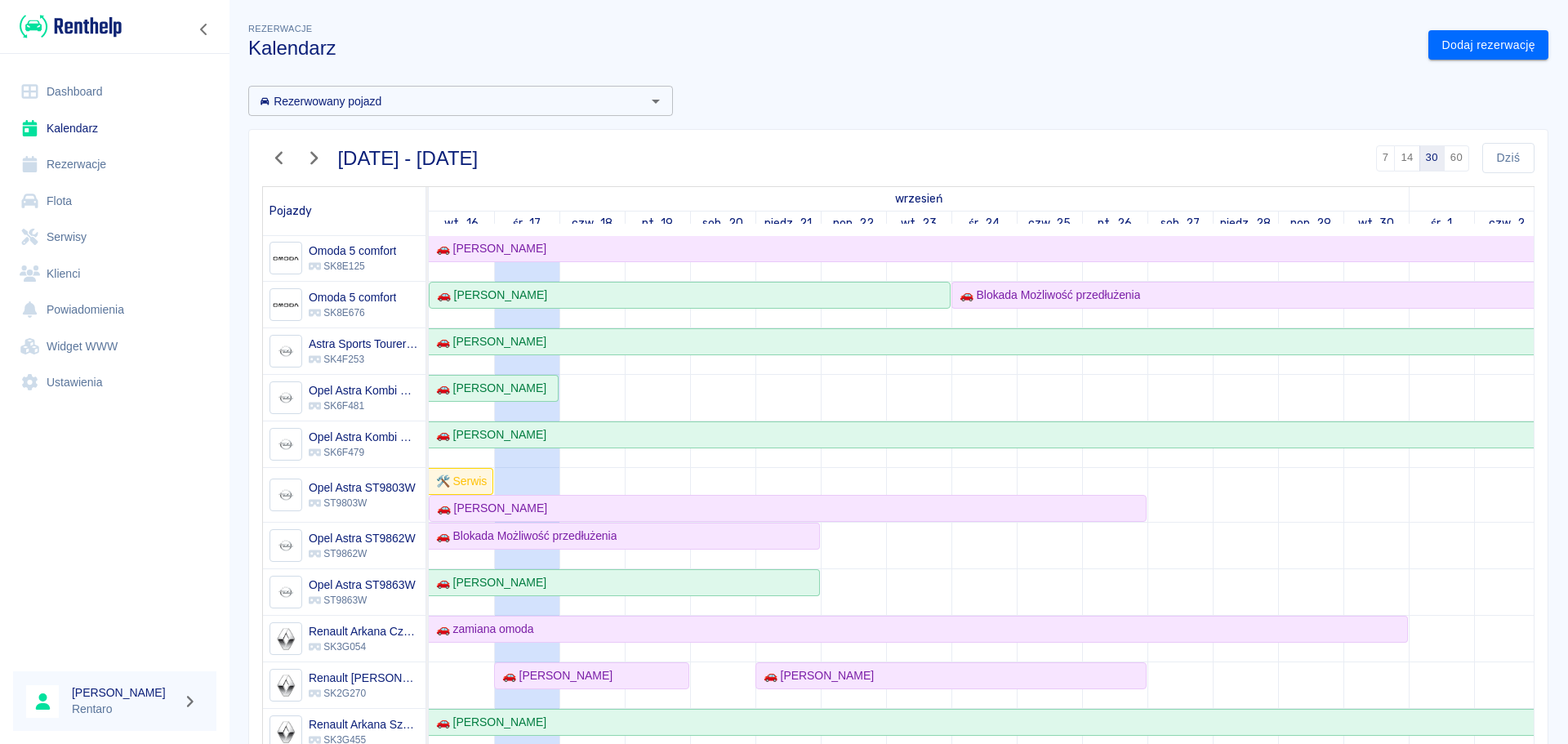
click at [964, 56] on h3 "Kalendarz" at bounding box center [832, 47] width 1167 height 23
